Goal: Navigation & Orientation: Find specific page/section

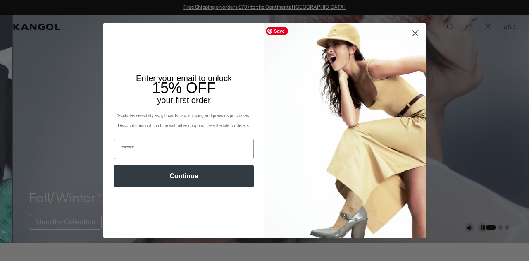
click at [414, 36] on icon "Close dialog" at bounding box center [415, 34] width 6 height 6
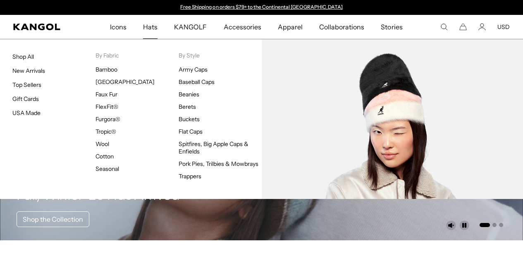
click at [106, 122] on link "Furgora®" at bounding box center [107, 118] width 25 height 7
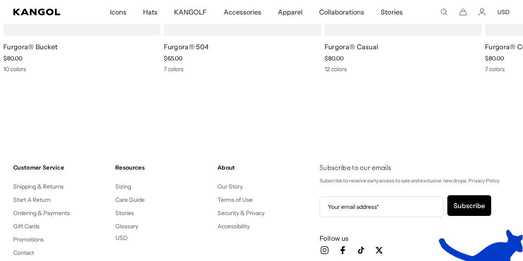
scroll to position [1364, 0]
